Goal: Check status: Check status

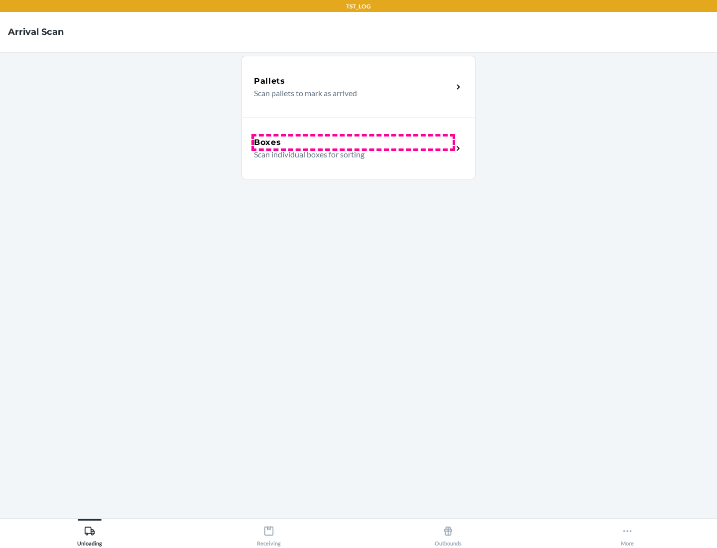
click at [353, 142] on div "Boxes" at bounding box center [353, 142] width 199 height 12
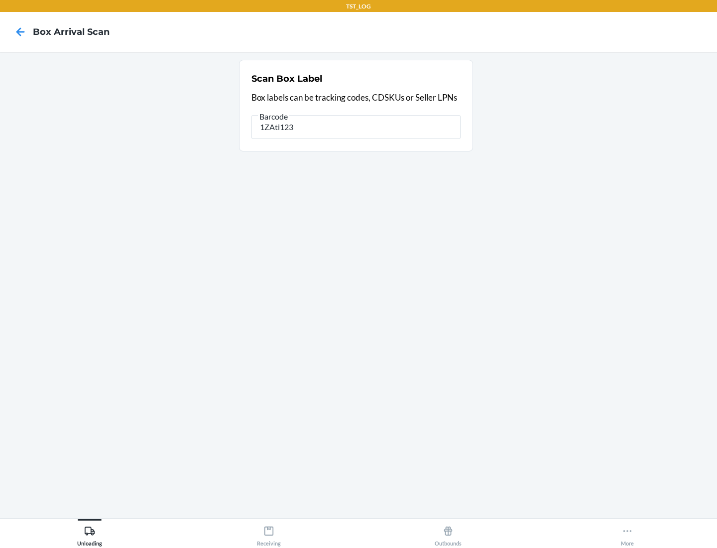
type input "1ZAti123"
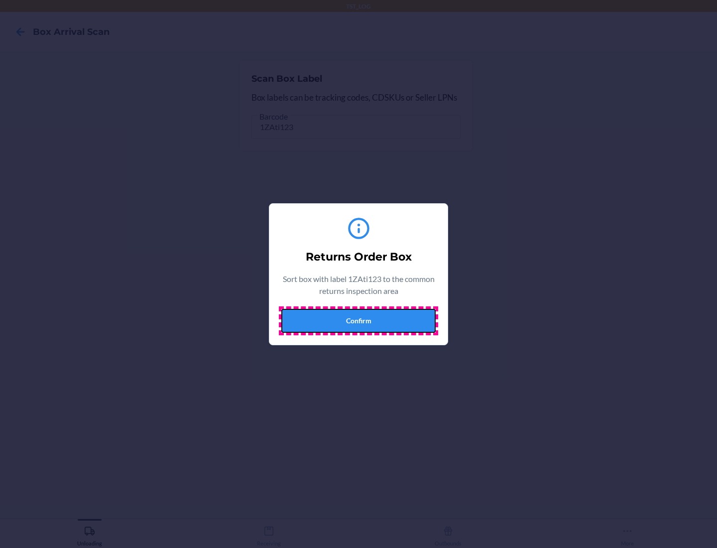
click at [358, 320] on button "Confirm" at bounding box center [358, 321] width 154 height 24
